Goal: Task Accomplishment & Management: Manage account settings

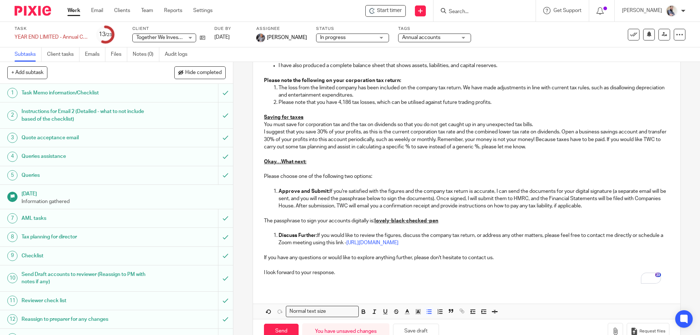
scroll to position [523, 0]
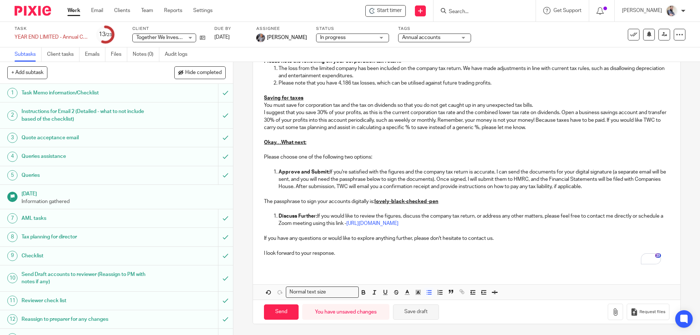
click at [414, 316] on button "Save draft" at bounding box center [416, 312] width 46 height 16
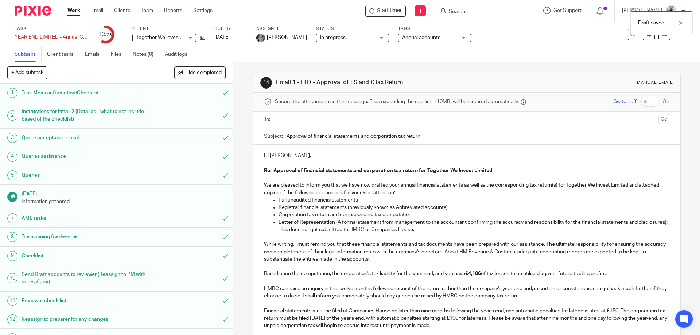
scroll to position [200, 0]
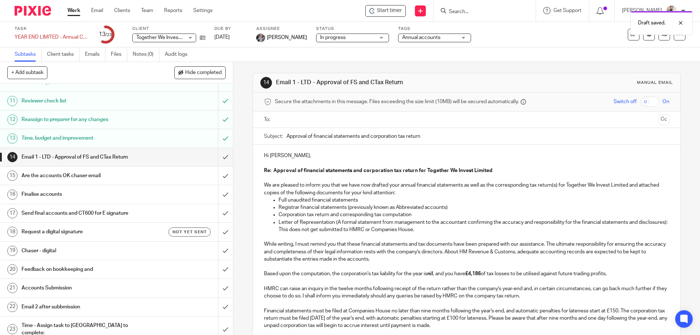
click at [75, 10] on link "Work" at bounding box center [73, 10] width 13 height 7
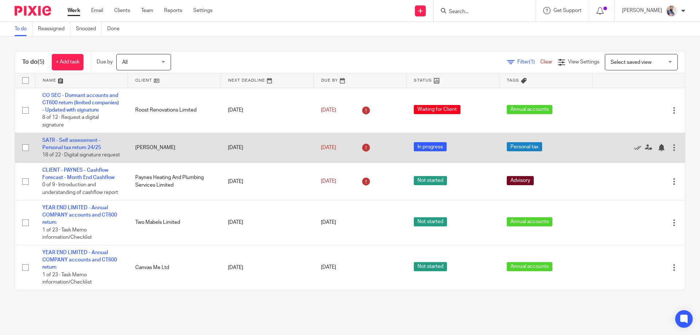
scroll to position [21, 0]
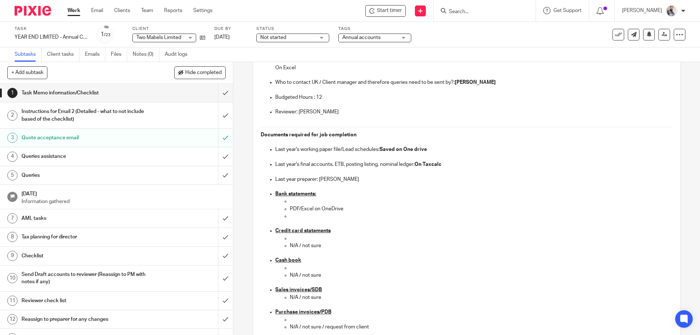
scroll to position [190, 0]
